Goal: Information Seeking & Learning: Learn about a topic

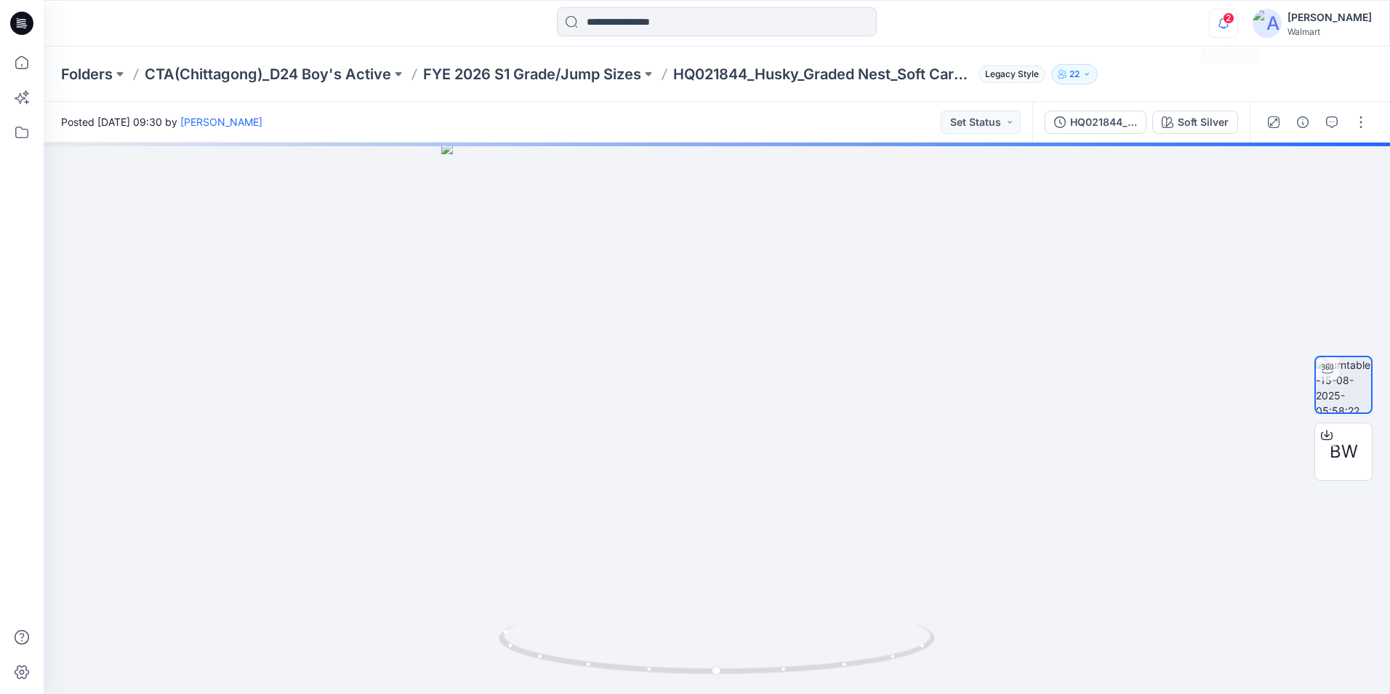
click at [1238, 21] on icon "button" at bounding box center [1224, 23] width 28 height 29
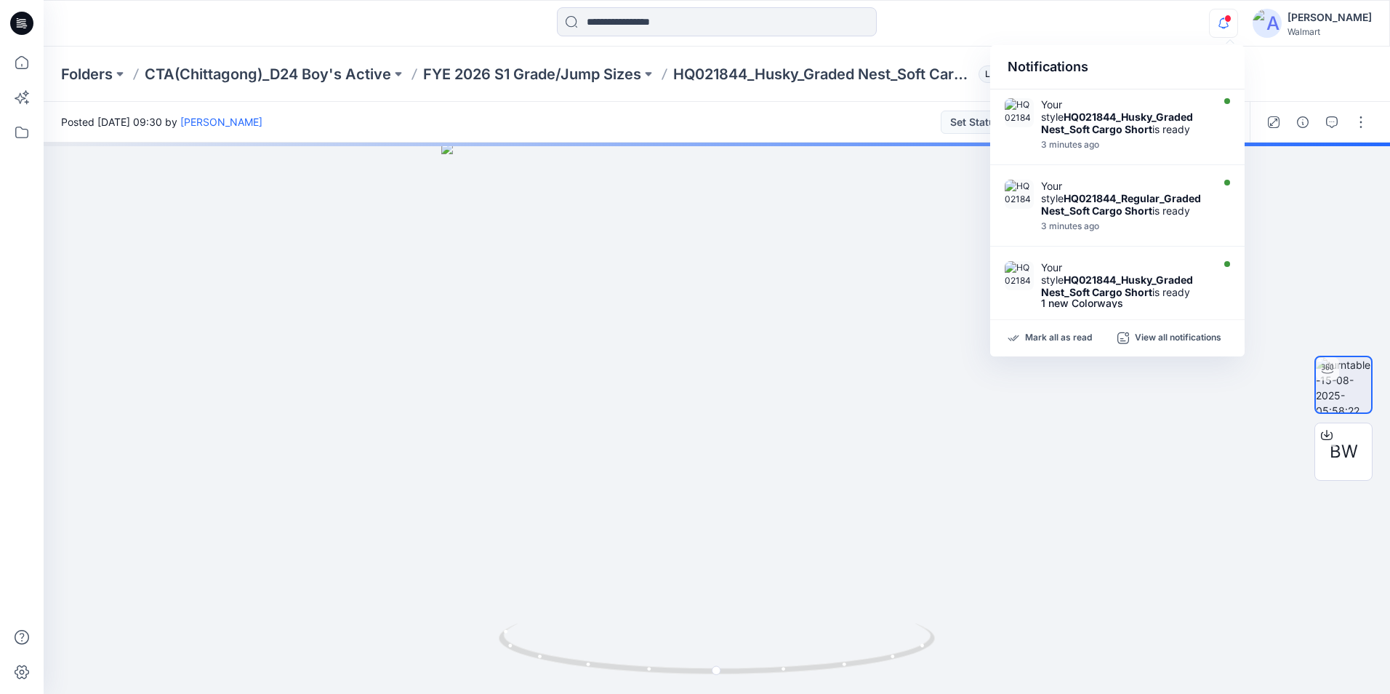
click at [1166, 15] on div "Notifications Your style HQ021844_Husky_Graded Nest_Soft Cargo Short is ready 3…" at bounding box center [717, 23] width 1346 height 32
